Goal: Contribute content

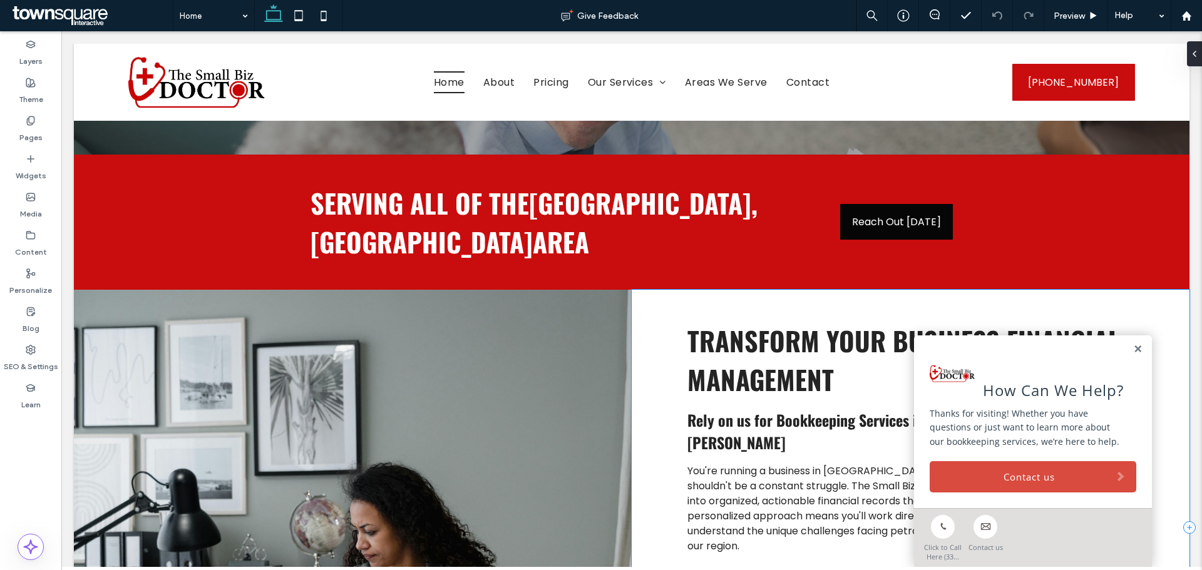
scroll to position [564, 0]
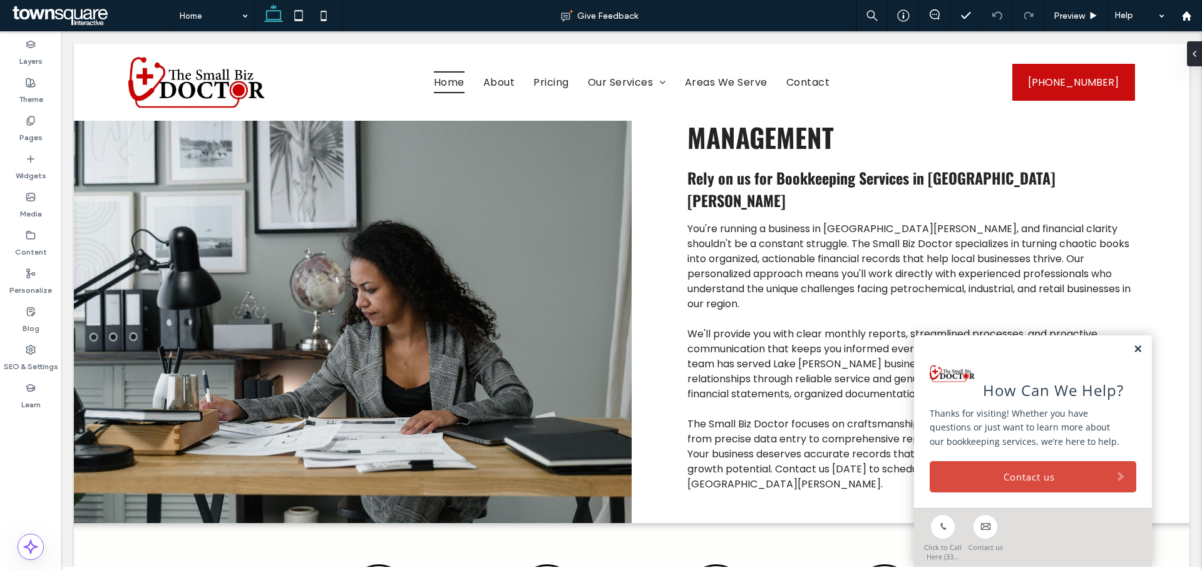
click at [1133, 349] on link at bounding box center [1137, 349] width 9 height 11
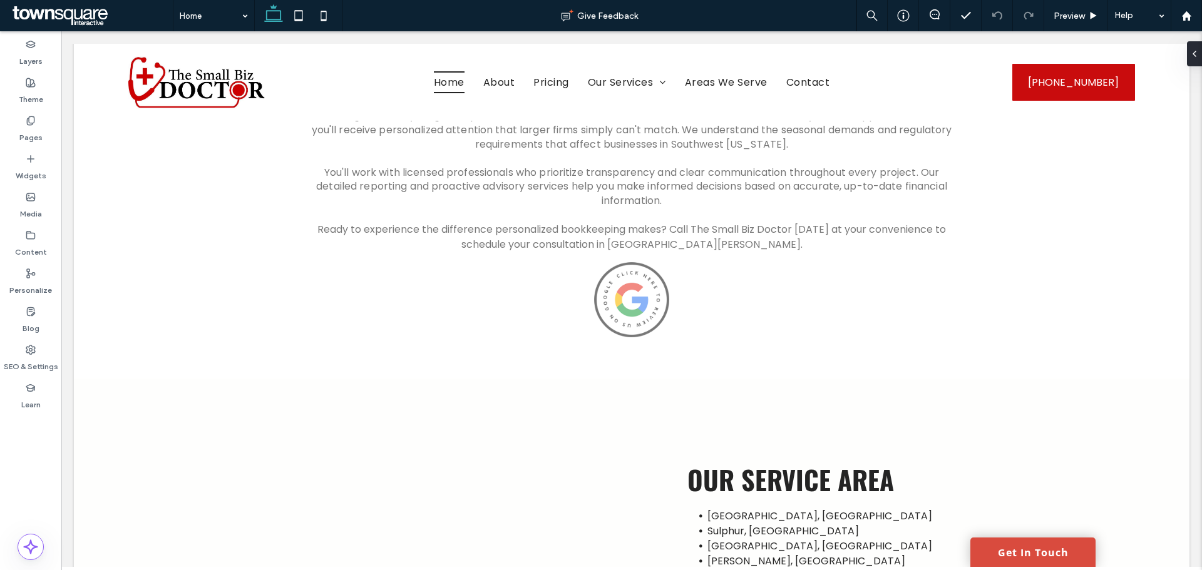
scroll to position [2219, 0]
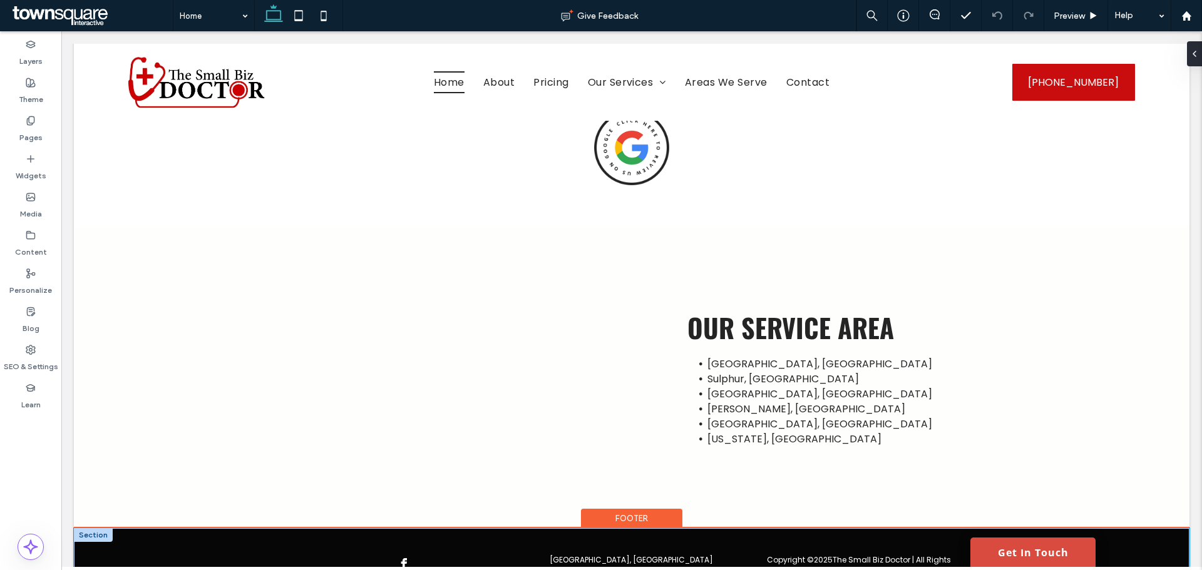
click at [233, 529] on div "Copyright © 2025 The Small Biz Doctor | All Rights Reserved [GEOGRAPHIC_DATA]" at bounding box center [632, 577] width 1116 height 97
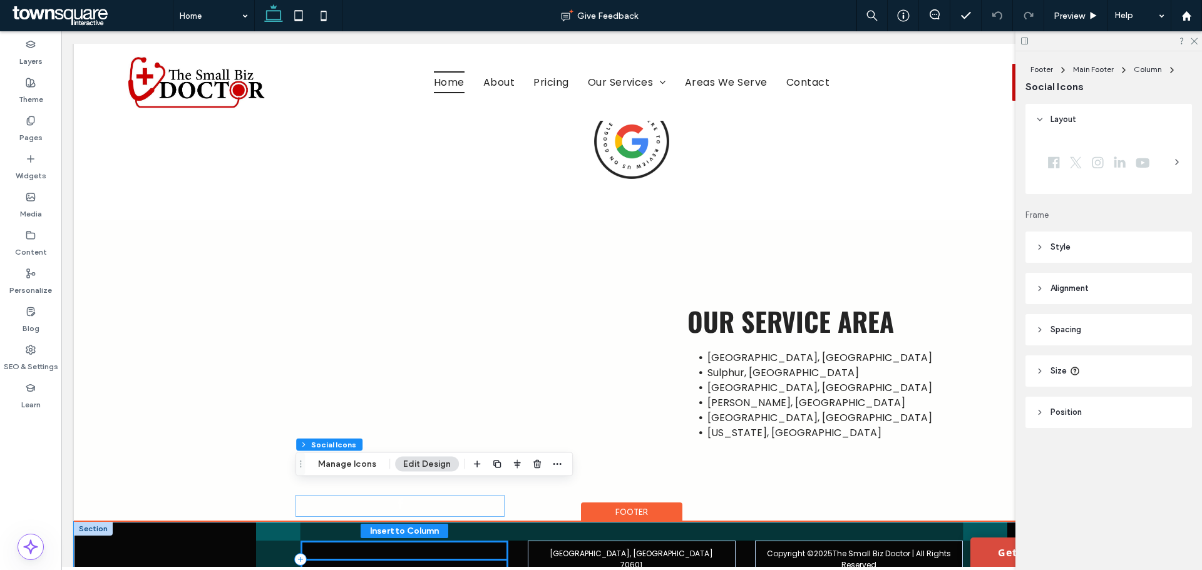
scroll to position [2228, 0]
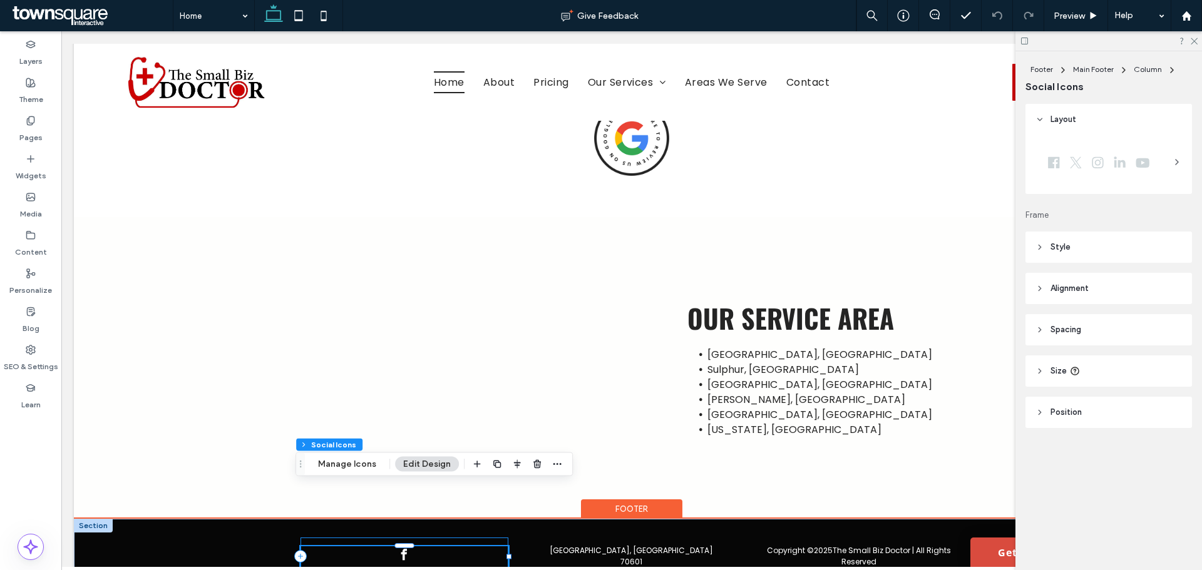
click at [301, 550] on icon at bounding box center [300, 556] width 13 height 13
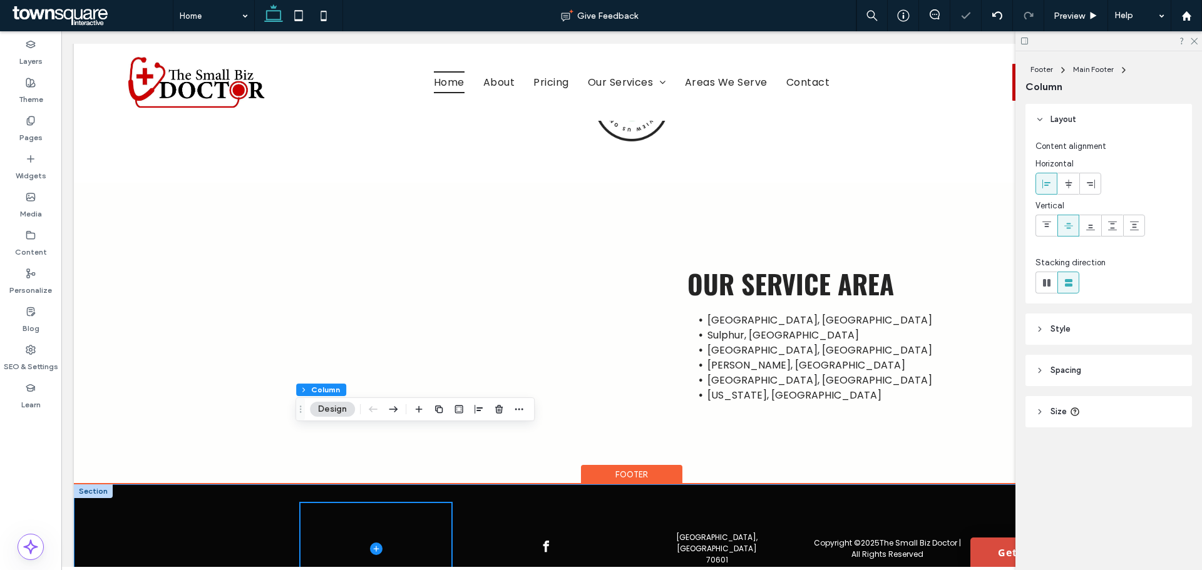
scroll to position [2281, 0]
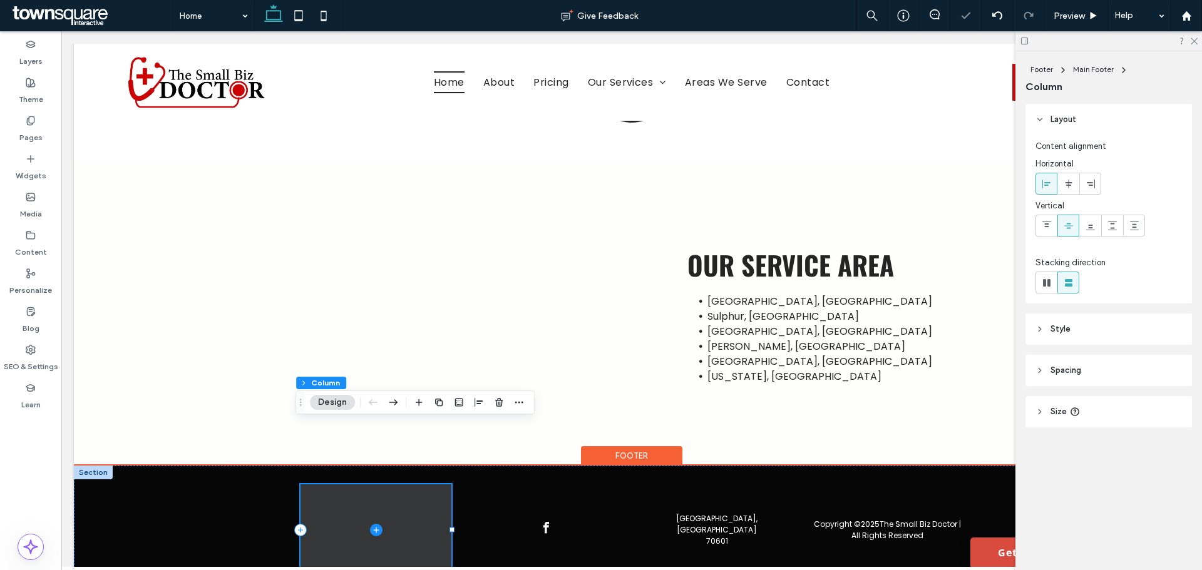
click at [370, 524] on icon at bounding box center [376, 530] width 13 height 13
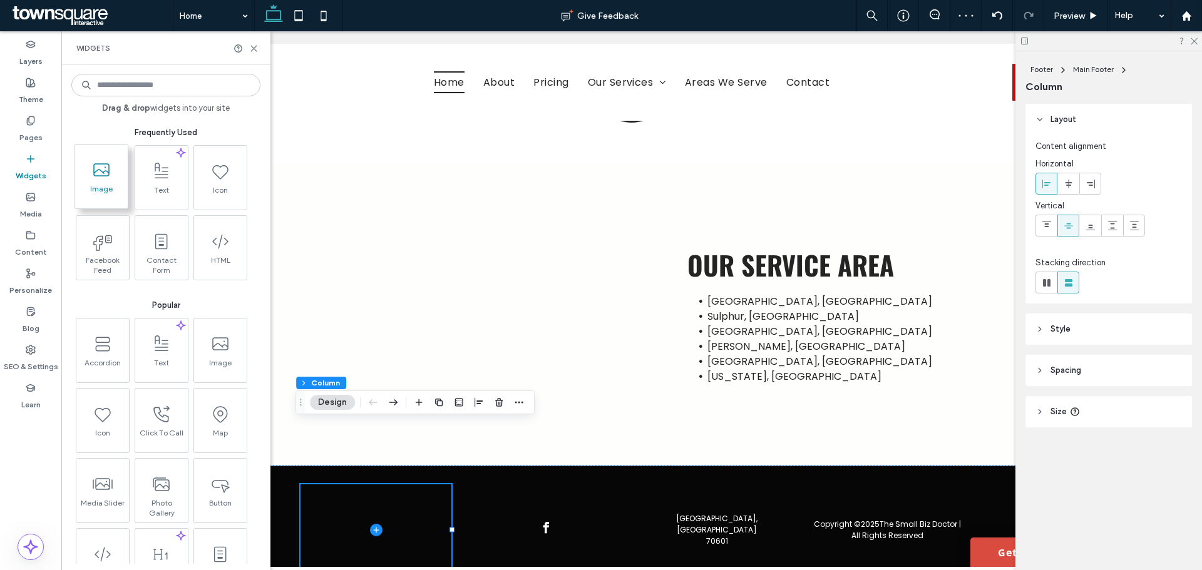
click at [95, 192] on span "Image" at bounding box center [101, 193] width 53 height 18
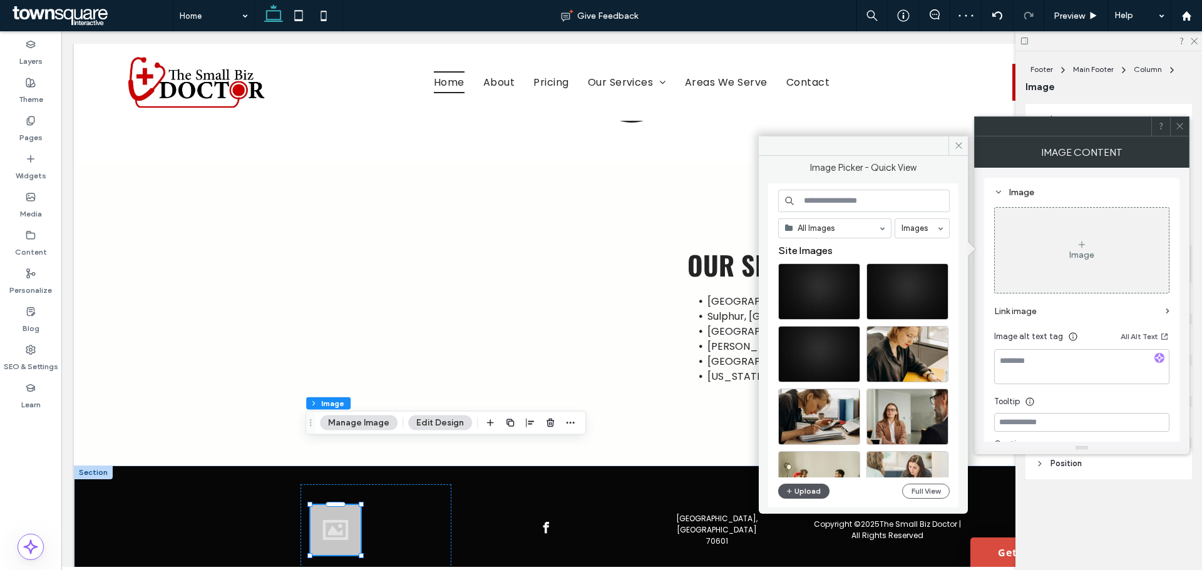
click at [796, 489] on button "Upload" at bounding box center [803, 491] width 51 height 15
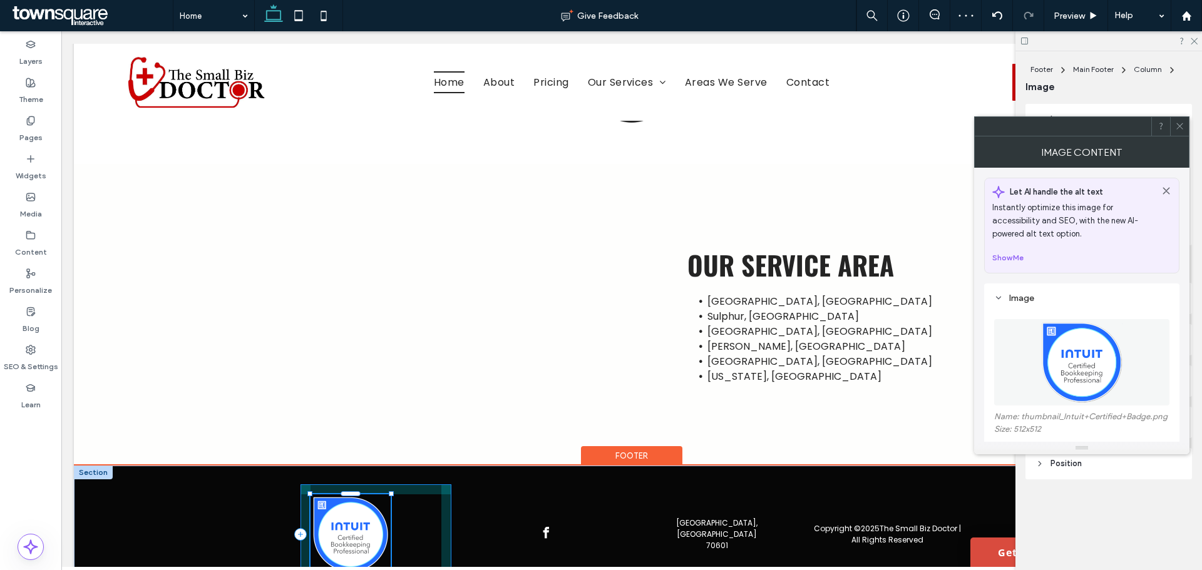
drag, startPoint x: 359, startPoint y: 494, endPoint x: 389, endPoint y: 524, distance: 42.5
click at [389, 524] on div "Copyright © 2025 The Small Biz Doctor | All Rights Reserved [GEOGRAPHIC_DATA] 1…" at bounding box center [631, 546] width 751 height 160
type input "***"
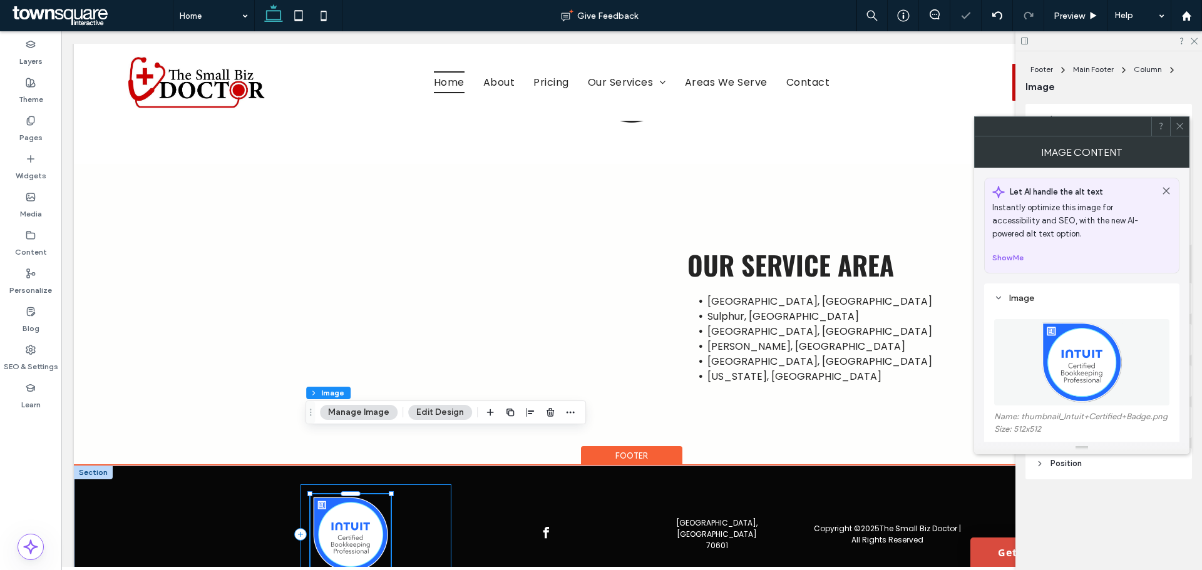
click at [411, 485] on div "128px , 176px" at bounding box center [376, 535] width 151 height 100
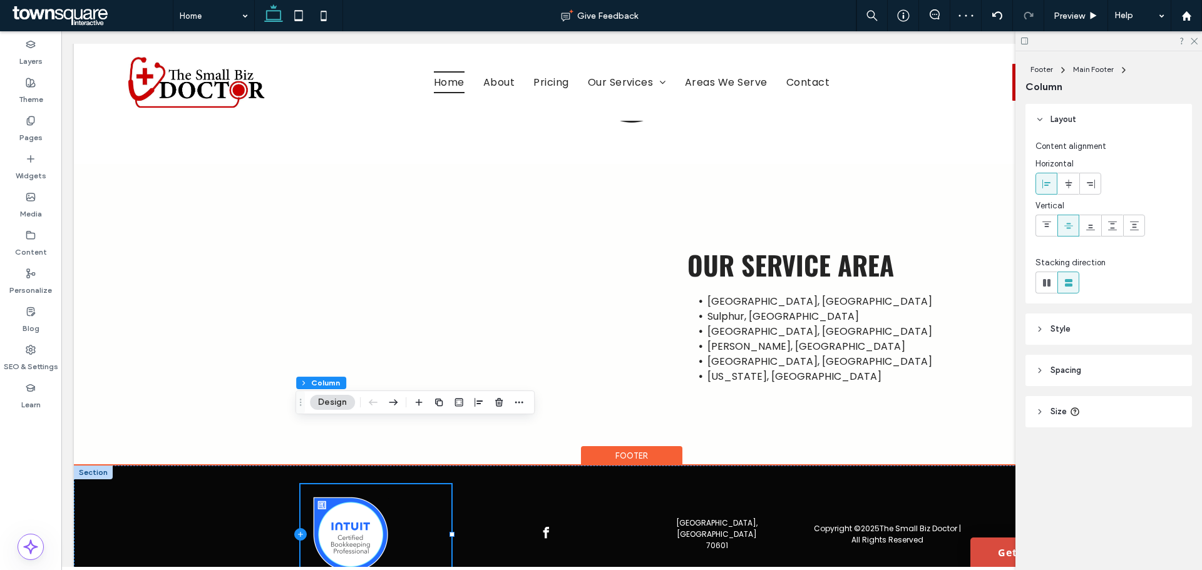
click at [301, 529] on icon at bounding box center [300, 535] width 13 height 13
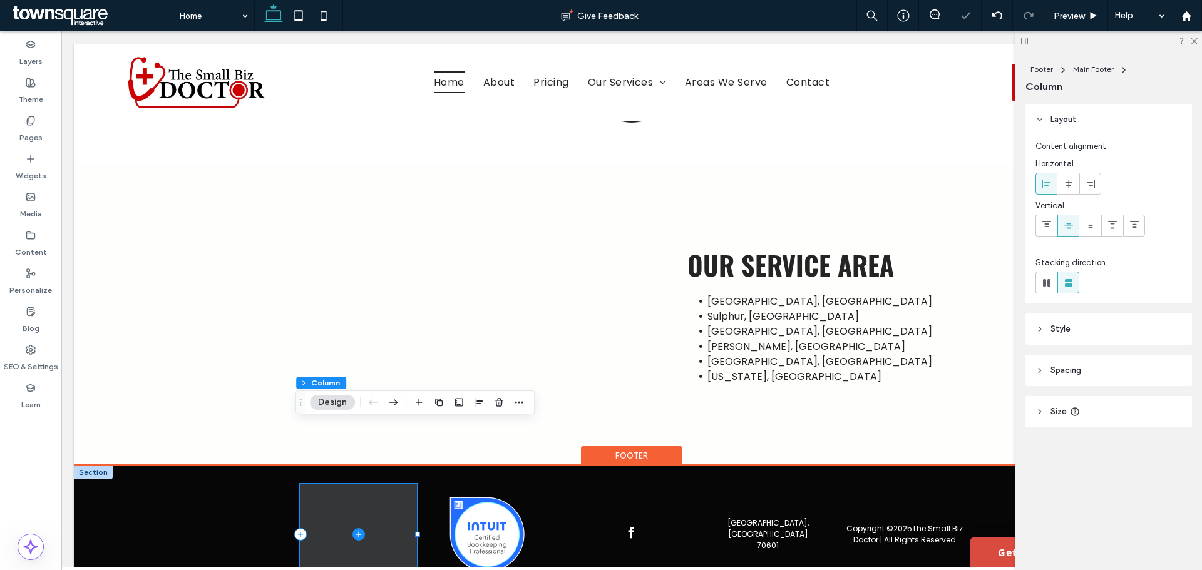
click at [353, 529] on icon at bounding box center [359, 535] width 13 height 13
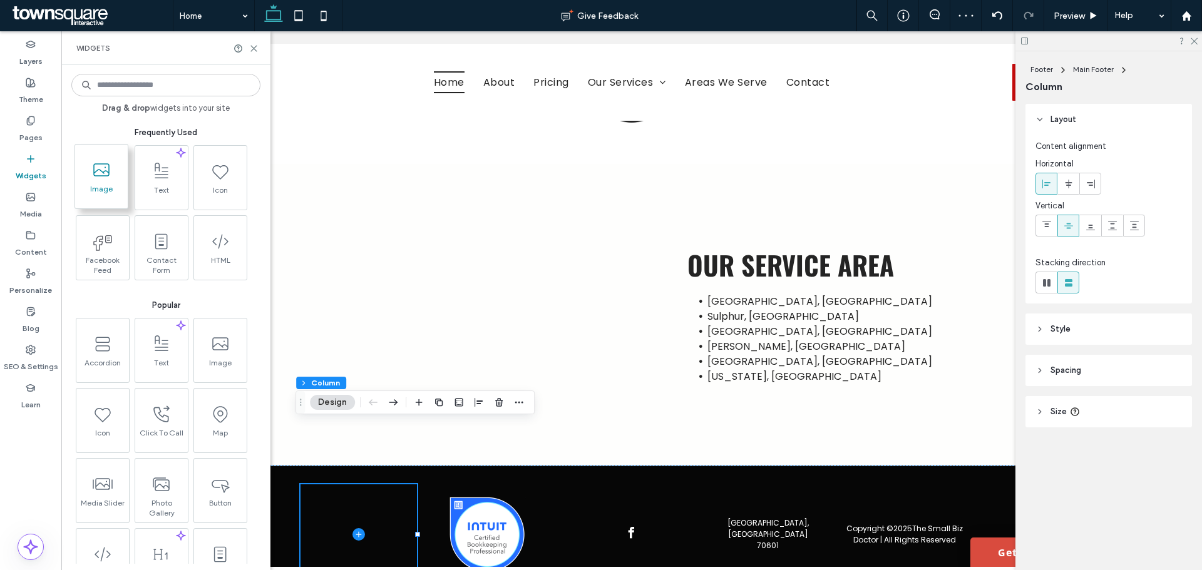
click at [106, 190] on span "Image" at bounding box center [101, 193] width 53 height 18
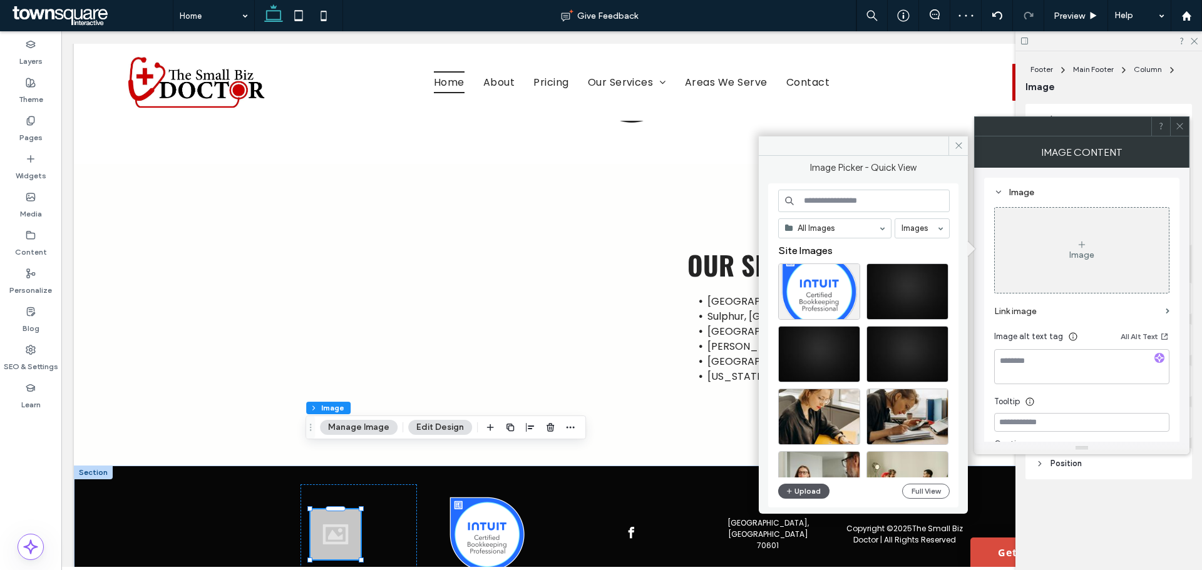
click at [810, 492] on button "Upload" at bounding box center [803, 491] width 51 height 15
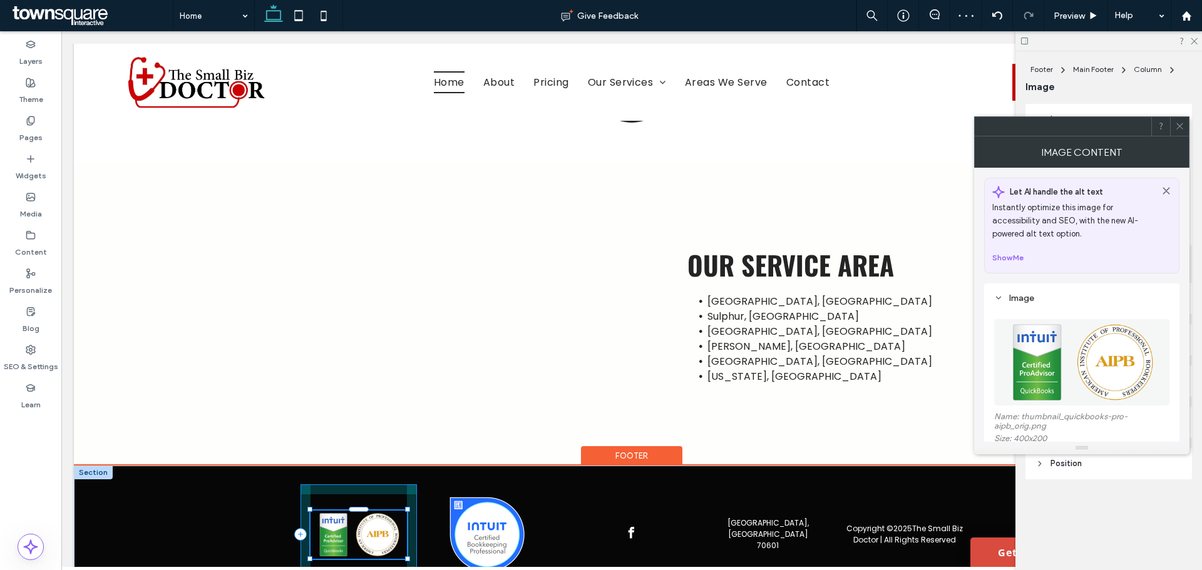
drag, startPoint x: 356, startPoint y: 485, endPoint x: 412, endPoint y: 527, distance: 69.9
click at [431, 554] on div "Copyright © 2025 The Small Biz Doctor | All Rights Reserved [GEOGRAPHIC_DATA] 2…" at bounding box center [631, 546] width 751 height 160
type input "***"
drag, startPoint x: 304, startPoint y: 498, endPoint x: 296, endPoint y: 515, distance: 19.0
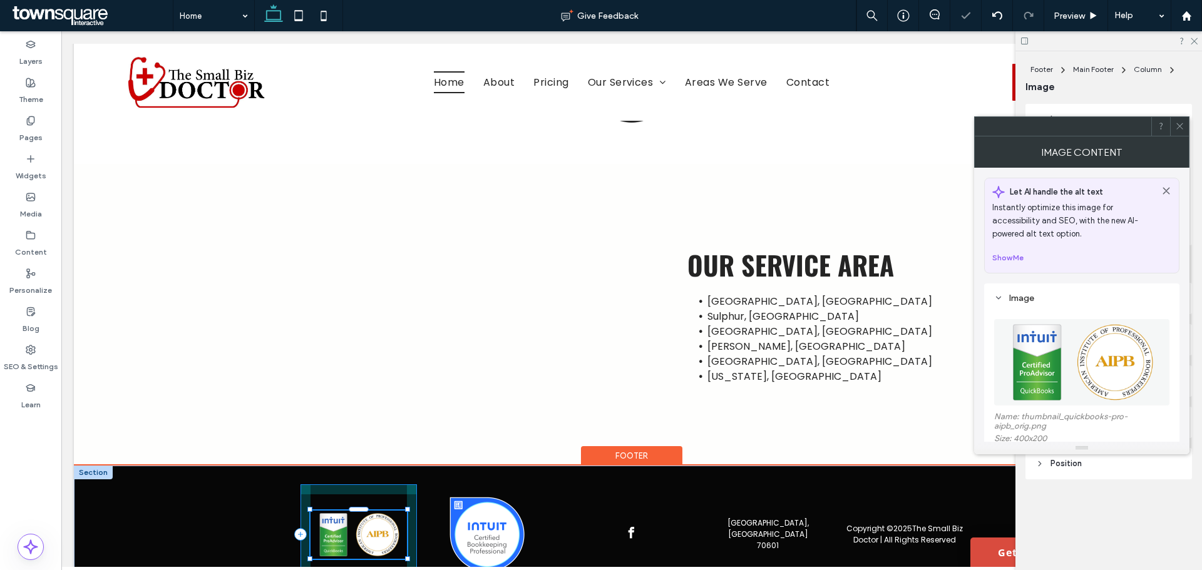
click at [296, 515] on div "Copyright © 2025 The Small Biz Doctor | All Rights Reserved [GEOGRAPHIC_DATA] 1…" at bounding box center [631, 546] width 751 height 160
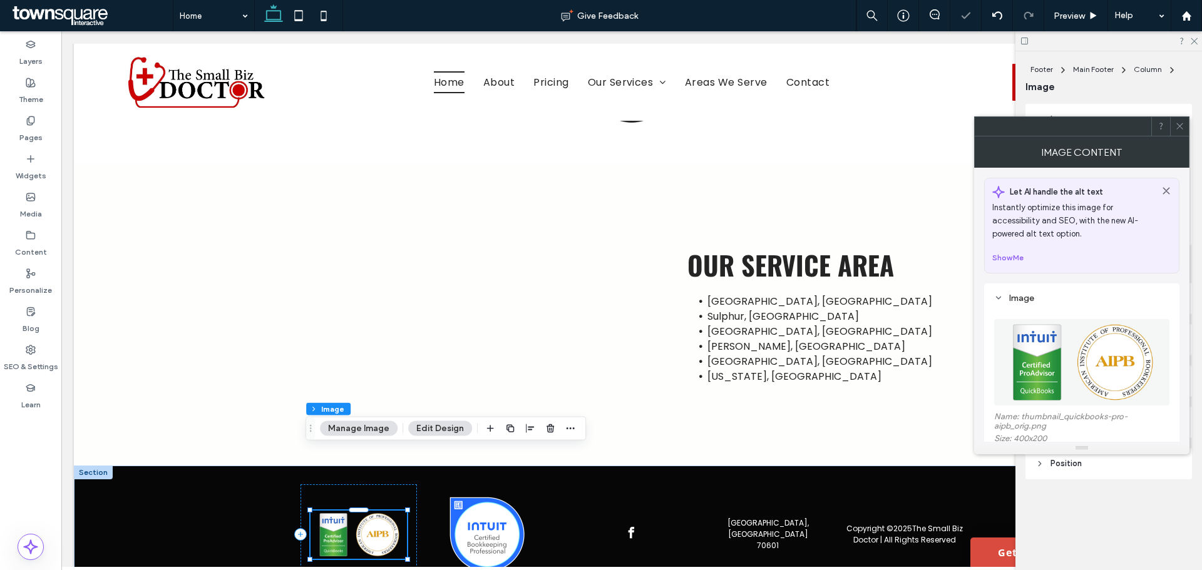
click at [379, 430] on button "Manage Image" at bounding box center [359, 428] width 78 height 15
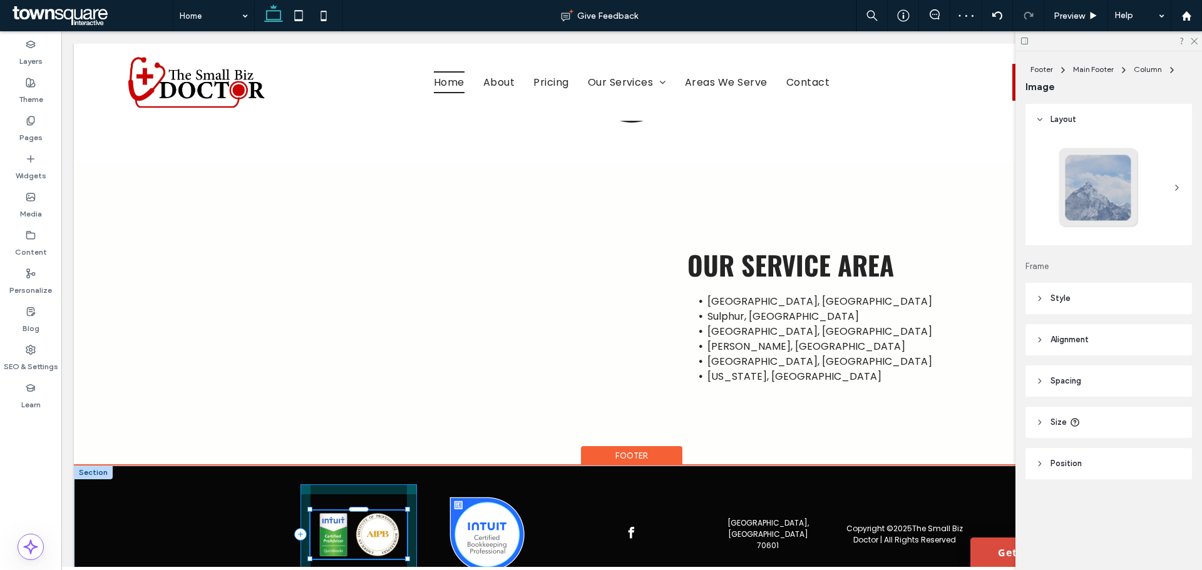
drag, startPoint x: 403, startPoint y: 497, endPoint x: 411, endPoint y: 507, distance: 12.9
click at [411, 507] on div "Copyright © 2025 The Small Biz Doctor | All Rights Reserved [GEOGRAPHIC_DATA] 1…" at bounding box center [631, 546] width 751 height 160
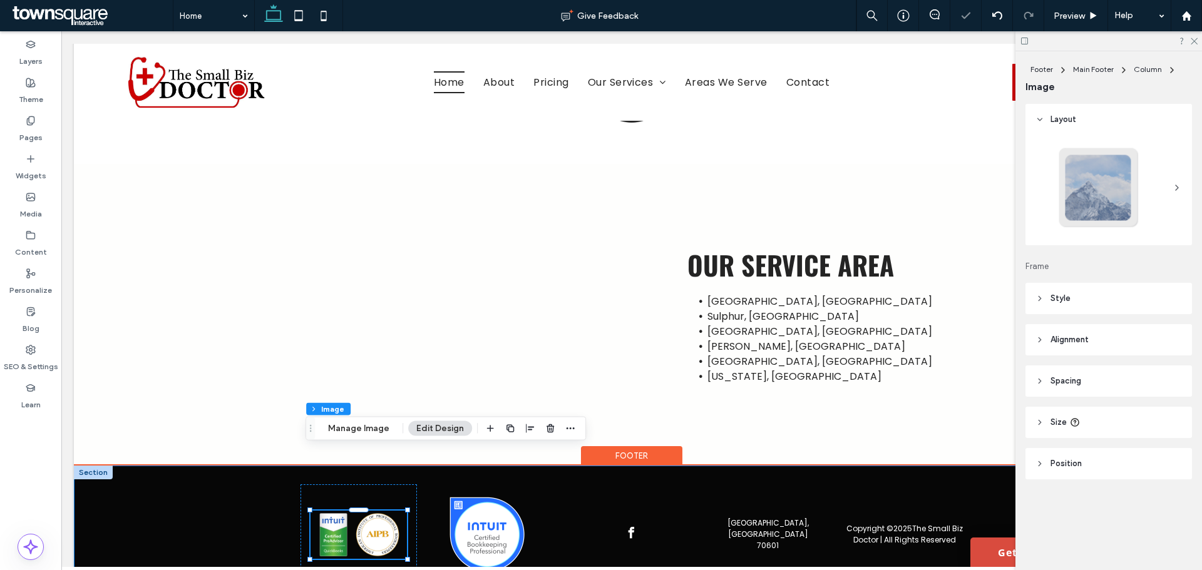
click at [234, 494] on div "Copyright © 2025 The Small Biz Doctor | All Rights Reserved [GEOGRAPHIC_DATA] 1…" at bounding box center [632, 546] width 1116 height 160
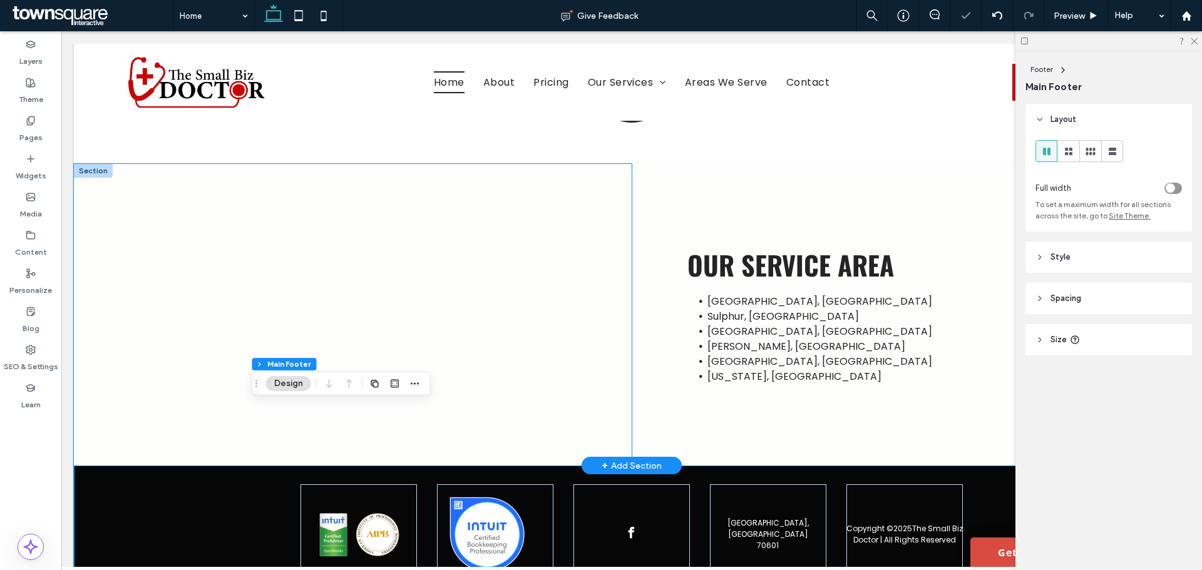
click at [190, 296] on div at bounding box center [353, 315] width 558 height 302
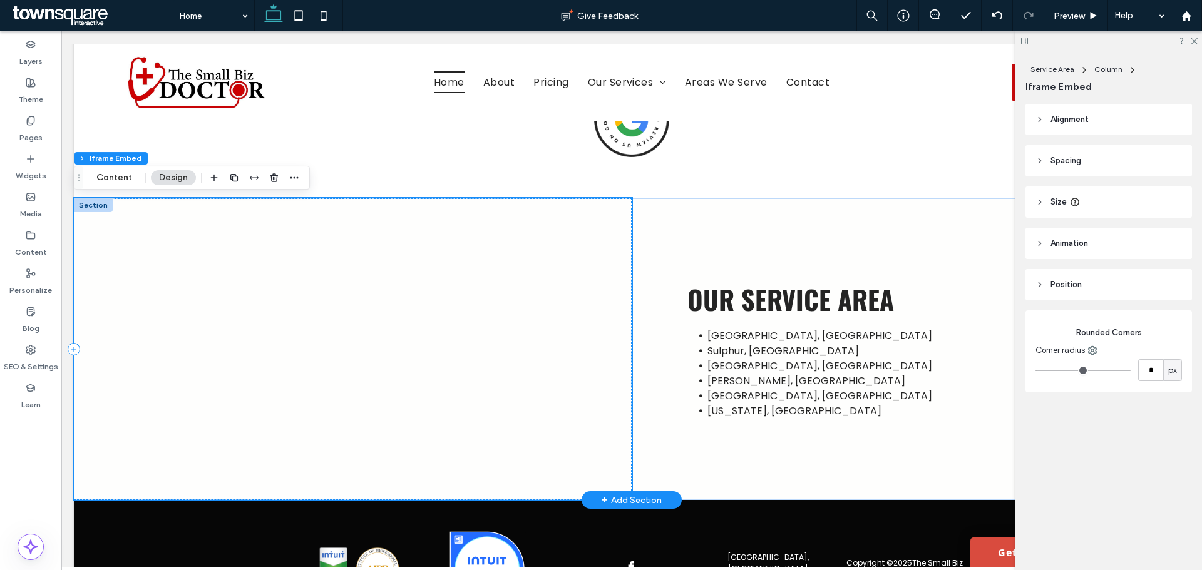
scroll to position [2291, 0]
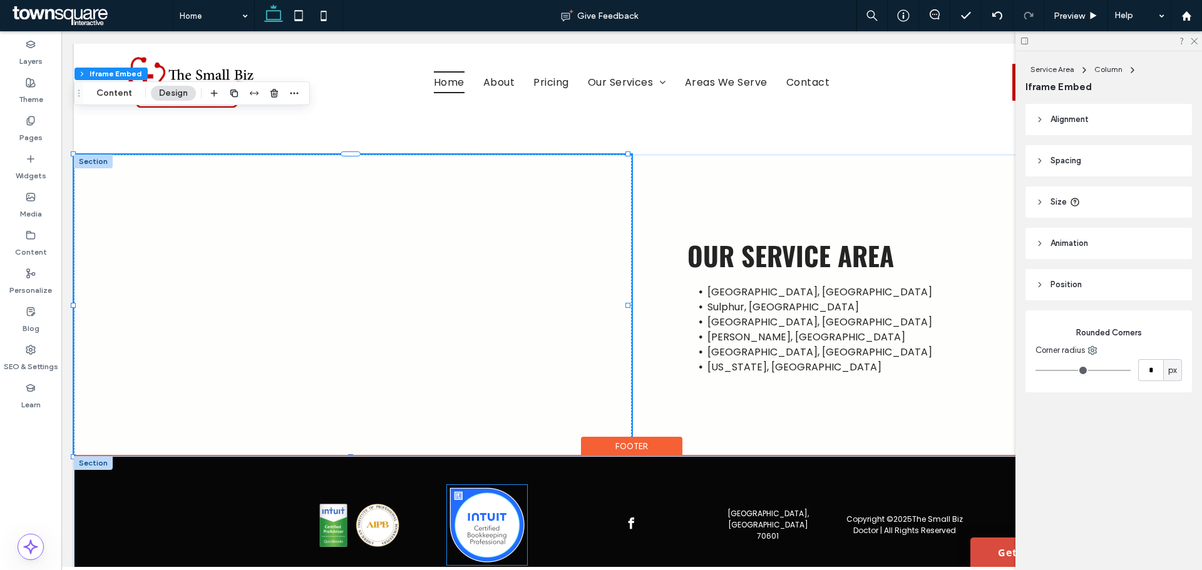
click at [467, 485] on img at bounding box center [487, 525] width 80 height 80
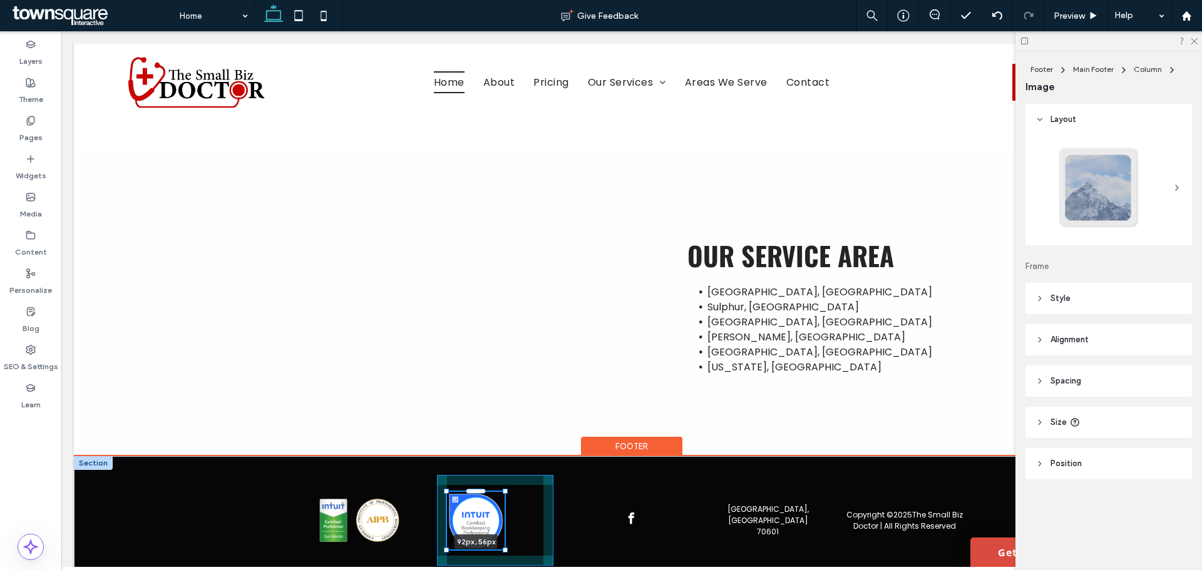
drag, startPoint x: 525, startPoint y: 421, endPoint x: 497, endPoint y: 440, distance: 33.0
click at [497, 456] on div "Copyright © 2025 The Small Biz Doctor | All Rights Reserved [GEOGRAPHIC_DATA] 9…" at bounding box center [631, 531] width 751 height 150
type input "**"
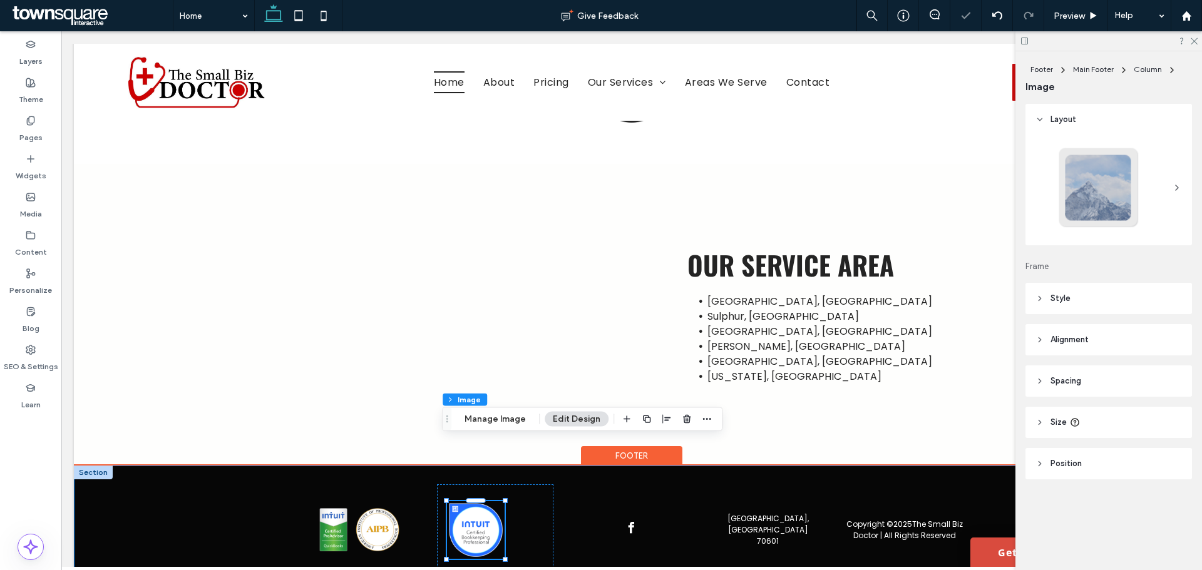
click at [228, 466] on div "Copyright © 2025 The Small Biz Doctor | All Rights Reserved [GEOGRAPHIC_DATA] 9…" at bounding box center [632, 541] width 1116 height 150
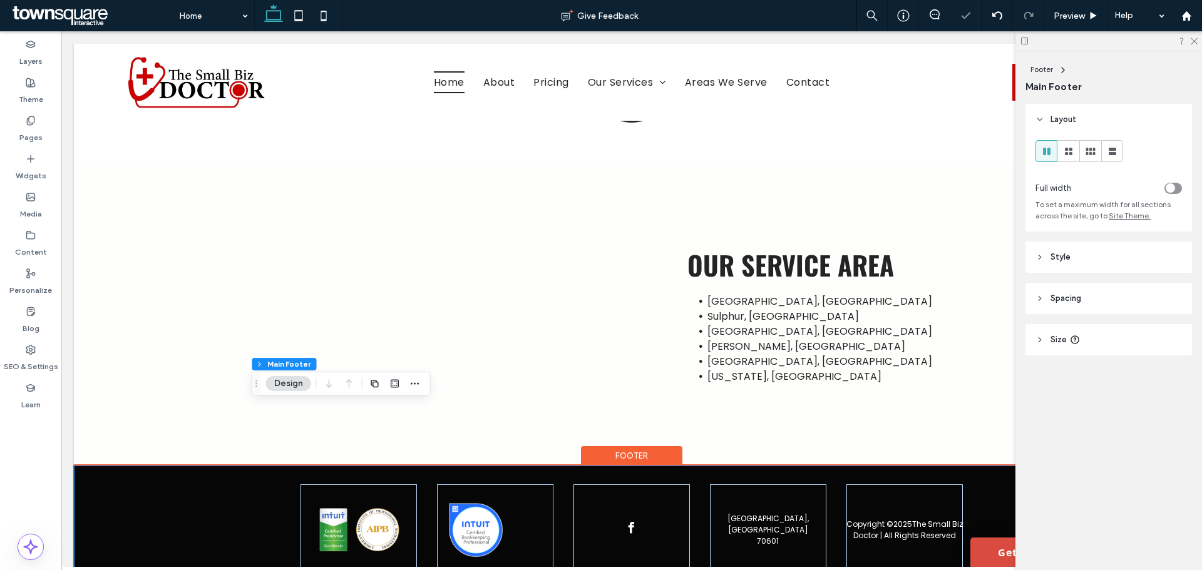
click at [205, 466] on div "Copyright © 2025 The Small Biz Doctor | All Rights Reserved [GEOGRAPHIC_DATA]" at bounding box center [632, 541] width 1116 height 150
click at [552, 492] on div "Copyright © 2025 The Small Biz Doctor | All Rights Reserved [GEOGRAPHIC_DATA]" at bounding box center [631, 541] width 751 height 150
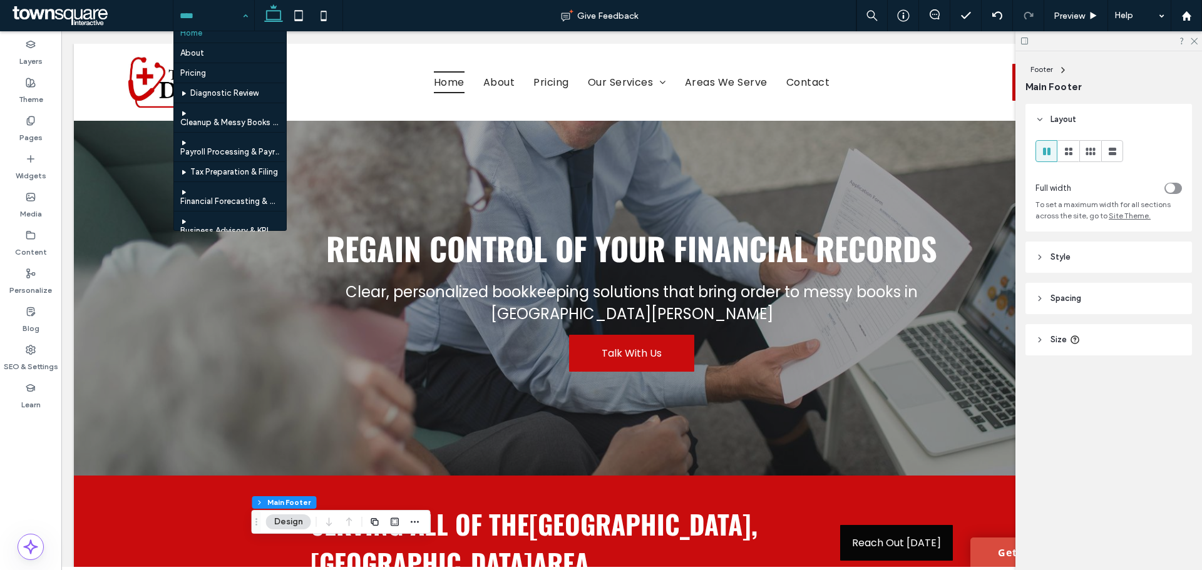
scroll to position [0, 0]
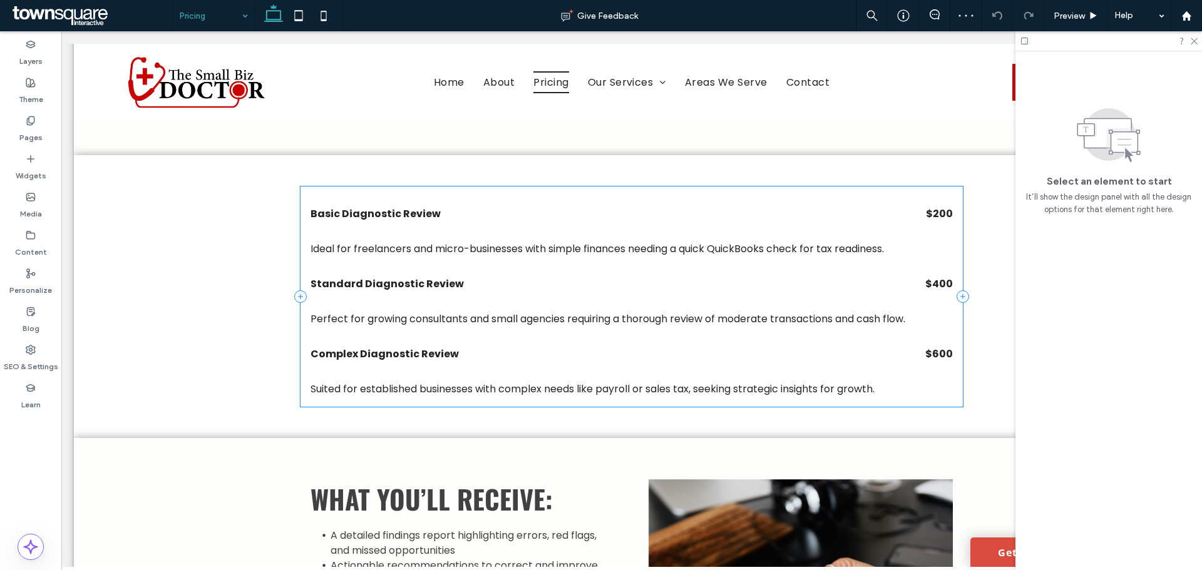
scroll to position [751, 0]
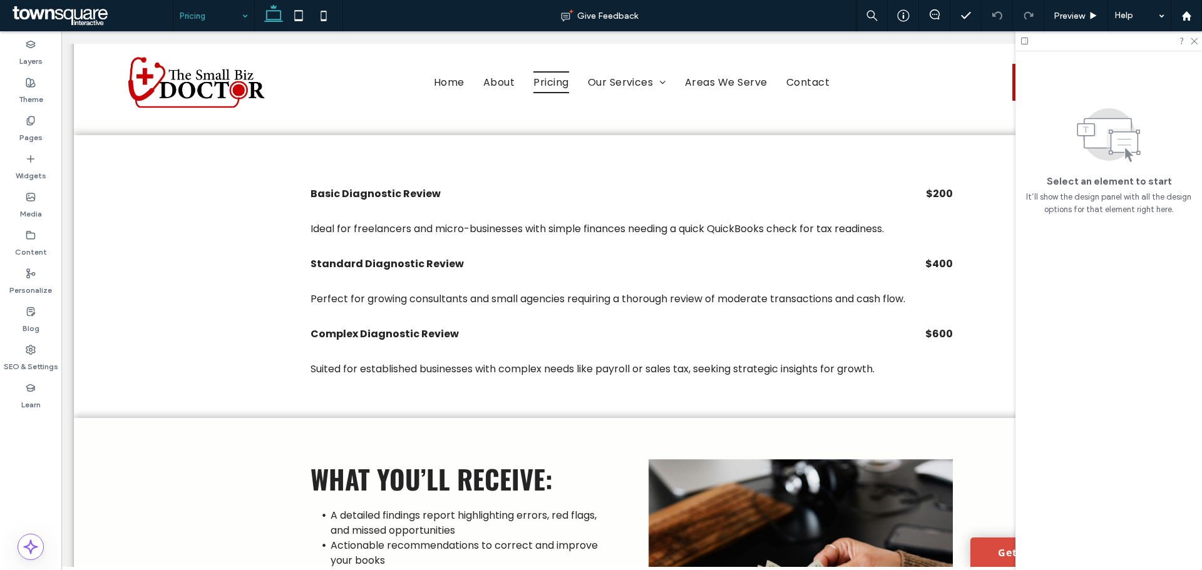
click at [1198, 42] on div at bounding box center [1109, 40] width 187 height 19
